Goal: Check status: Check status

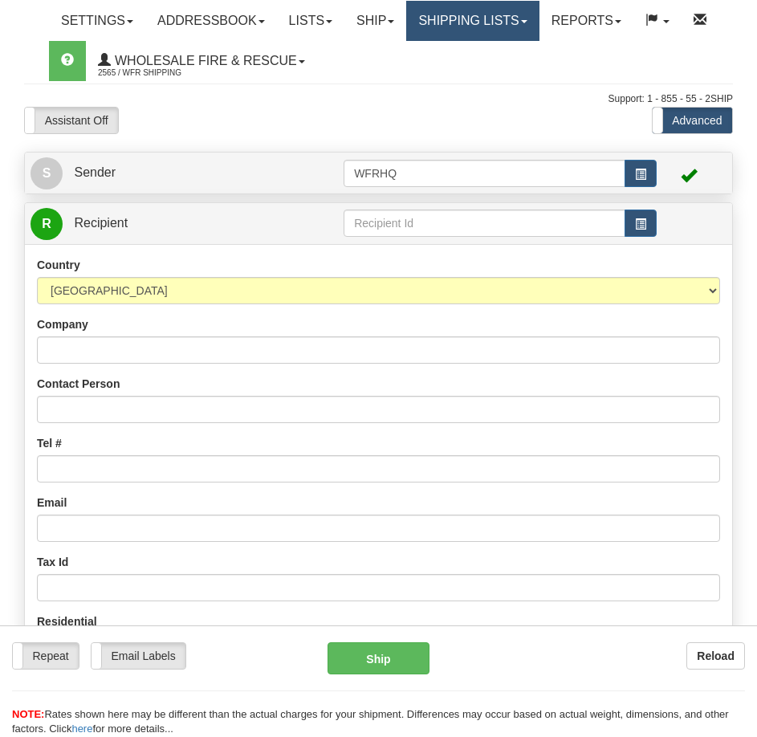
click at [521, 22] on link "Shipping lists" at bounding box center [472, 21] width 133 height 40
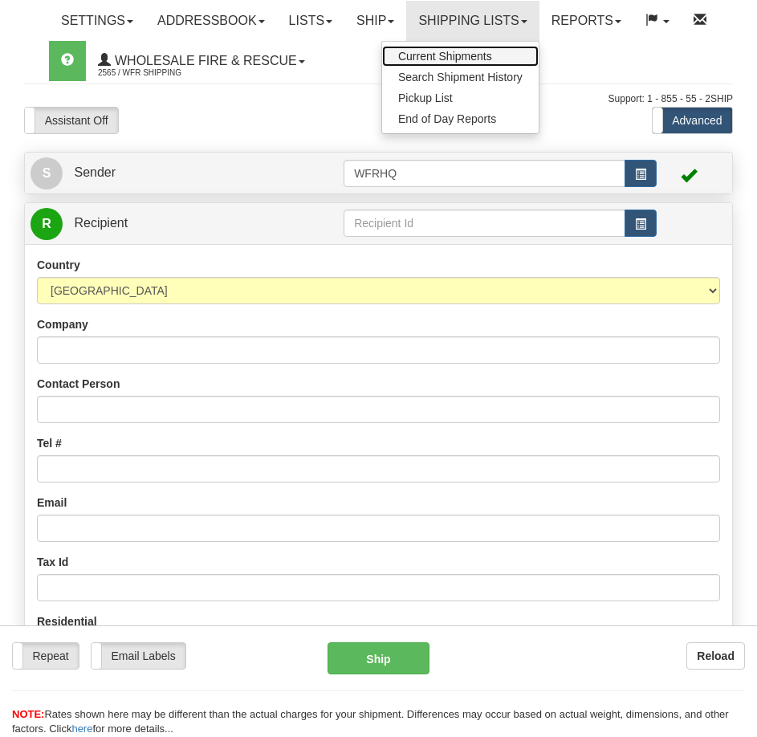
click at [480, 58] on span "Current Shipments" at bounding box center [445, 56] width 94 height 13
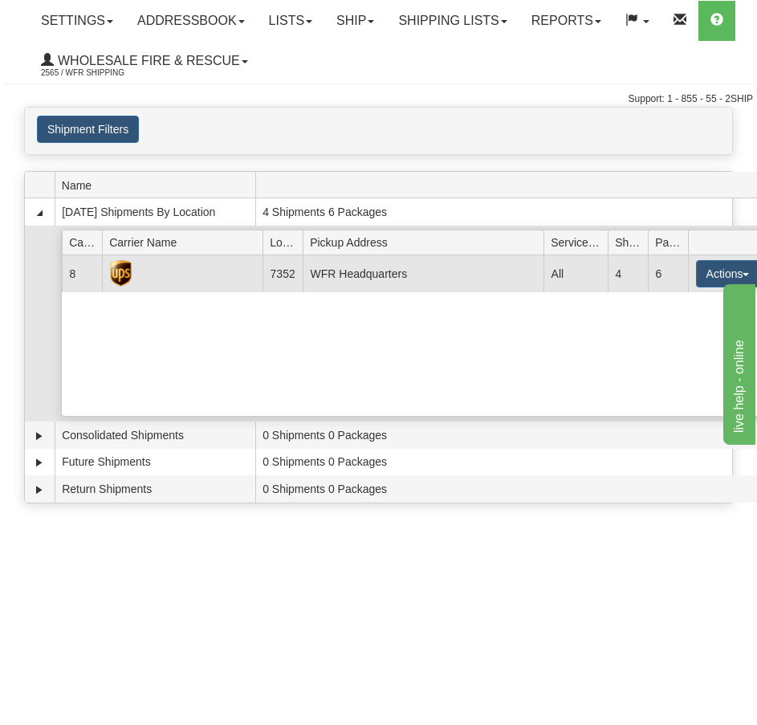
click at [117, 269] on img at bounding box center [121, 273] width 22 height 27
click at [724, 274] on button "Actions" at bounding box center [728, 273] width 64 height 27
click at [690, 302] on span "Details" at bounding box center [668, 303] width 43 height 11
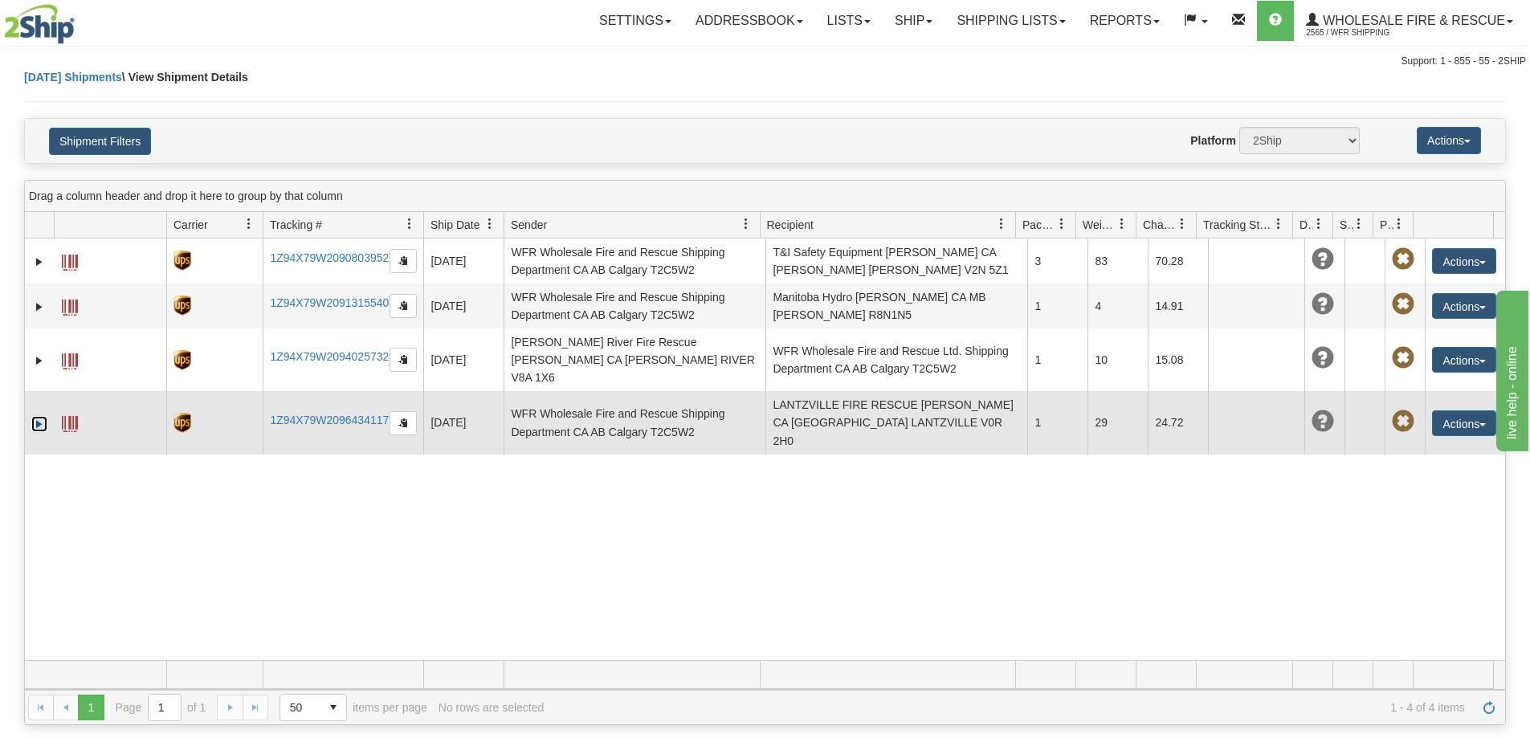
click at [38, 416] on link "Expand" at bounding box center [39, 424] width 16 height 16
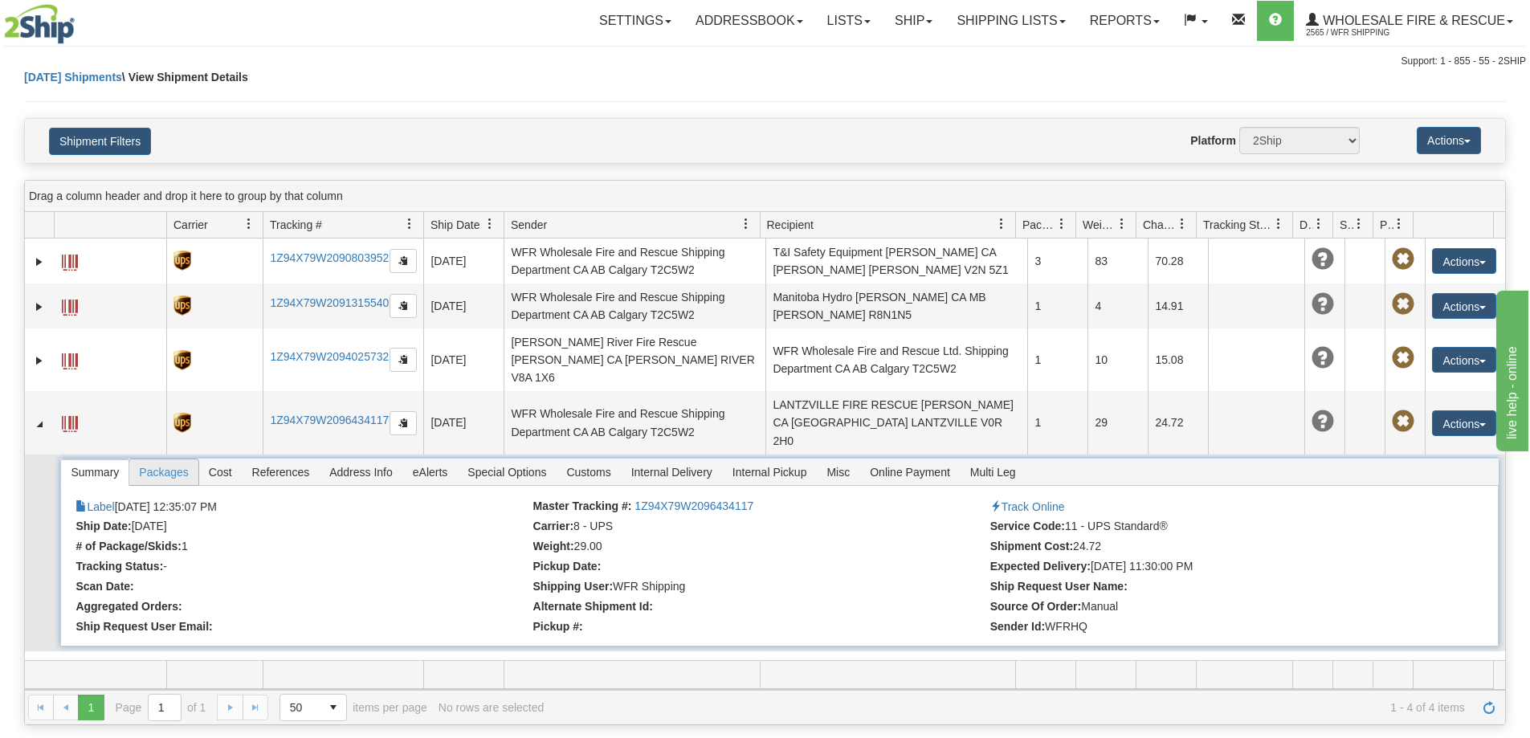
click at [174, 459] on span "Packages" at bounding box center [163, 472] width 68 height 26
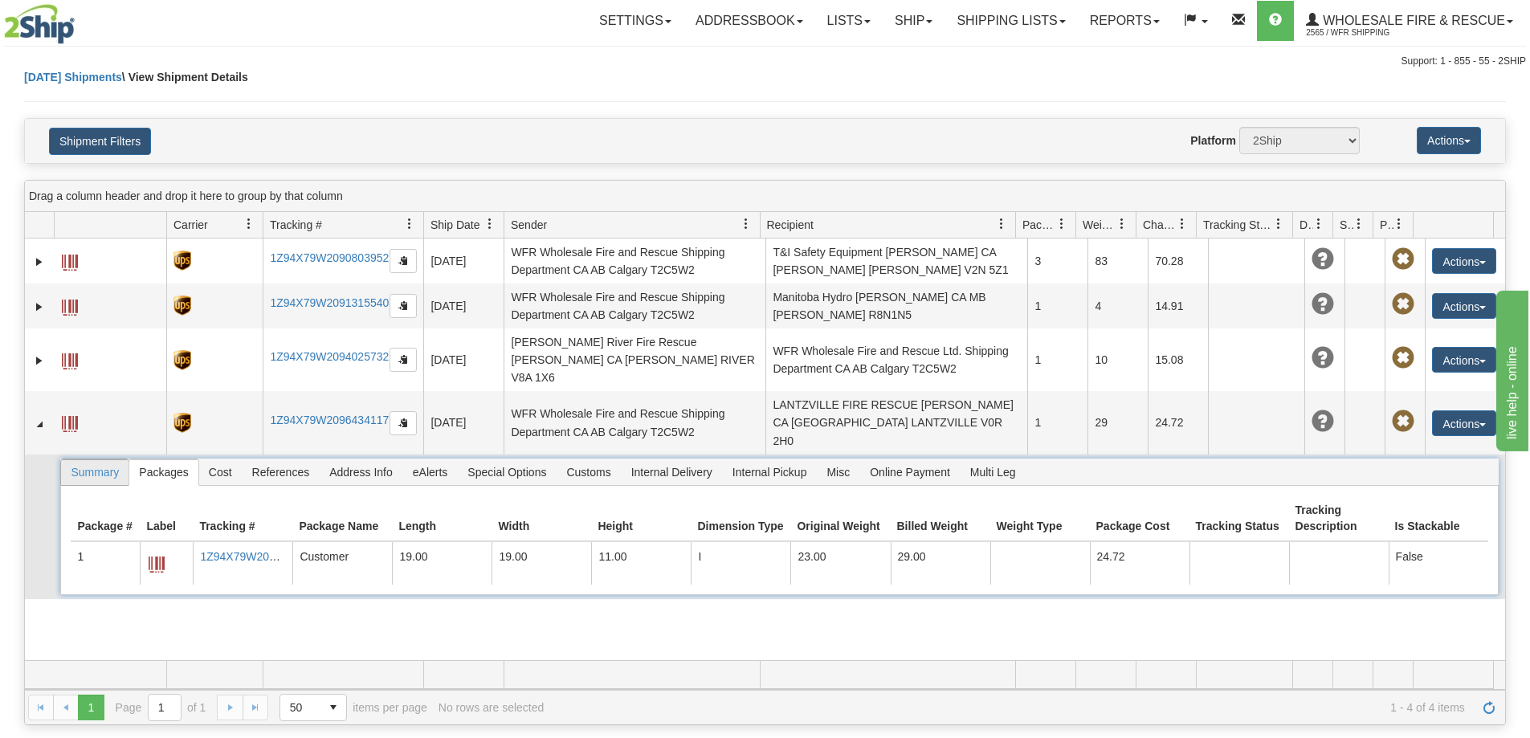
click at [114, 459] on span "Summary" at bounding box center [94, 472] width 67 height 26
